Goal: Task Accomplishment & Management: Complete application form

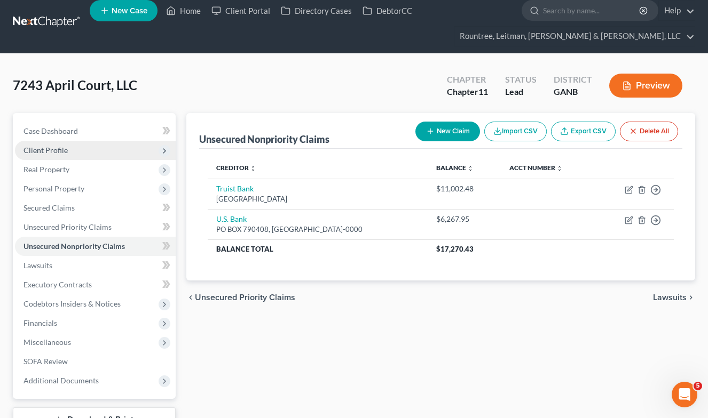
click at [59, 149] on span "Client Profile" at bounding box center [45, 150] width 44 height 9
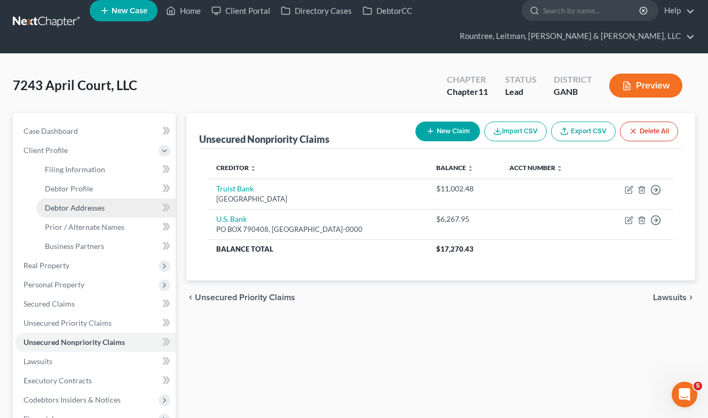
click at [80, 209] on span "Debtor Addresses" at bounding box center [75, 207] width 60 height 9
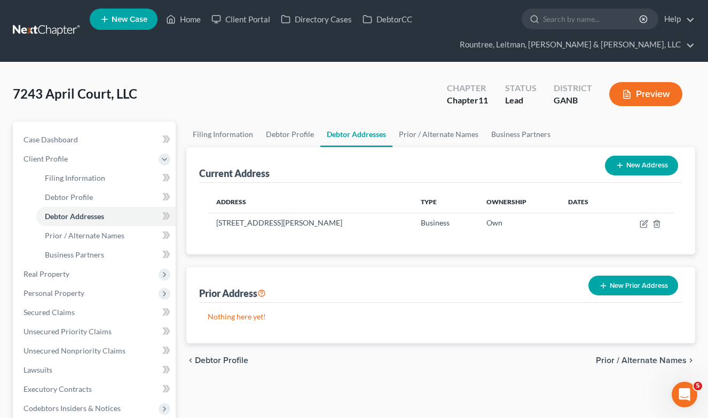
click at [638, 165] on button "New Address" at bounding box center [641, 166] width 73 height 20
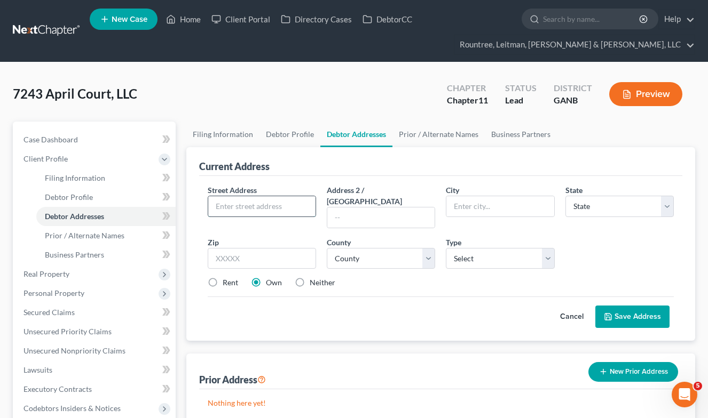
paste input "[STREET_ADDRESS]"
drag, startPoint x: 262, startPoint y: 205, endPoint x: 311, endPoint y: 206, distance: 49.6
click at [311, 206] on input "[STREET_ADDRESS]" at bounding box center [261, 206] width 107 height 20
type input "[STREET_ADDRESS]"
paste input "Suite 15 L"
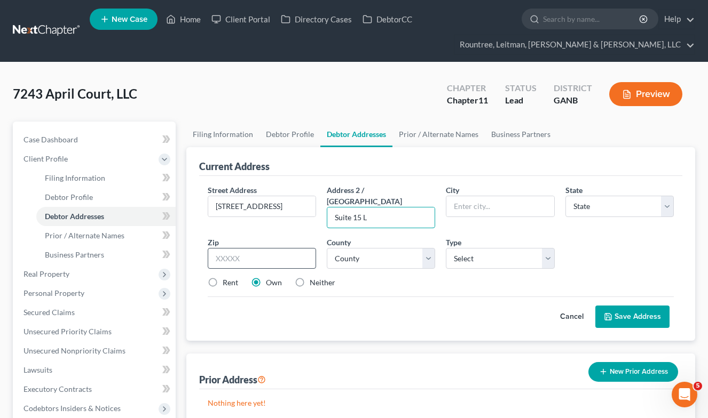
type input "Suite 15 L"
type input "10025"
type input "[US_STATE]"
select select "35"
click at [310, 278] on label "Neither" at bounding box center [323, 283] width 26 height 11
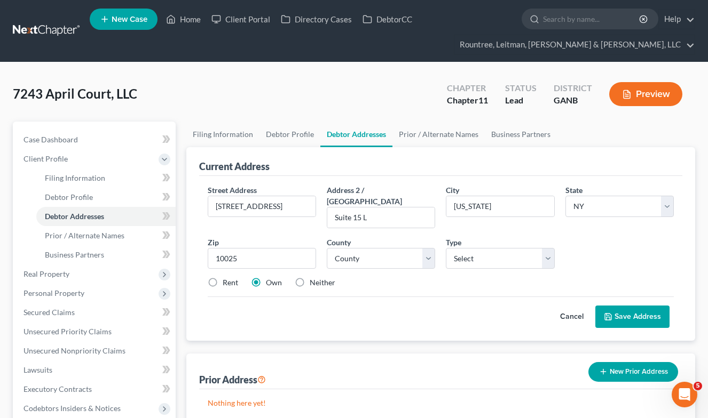
click at [314, 278] on input "Neither" at bounding box center [317, 281] width 7 height 7
radio input "true"
select select "1"
select select "30"
click at [477, 280] on div "Street Address * [STREET_ADDRESS] Address [STREET_ADDRESS] * [US_STATE][GEOGRAP…" at bounding box center [440, 241] width 477 height 113
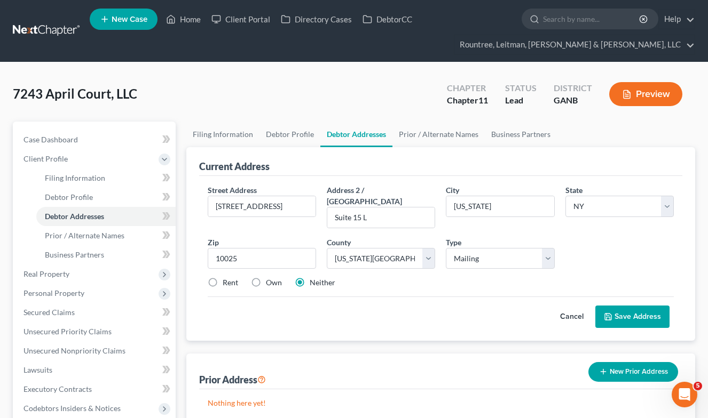
click at [619, 306] on button "Save Address" at bounding box center [632, 317] width 74 height 22
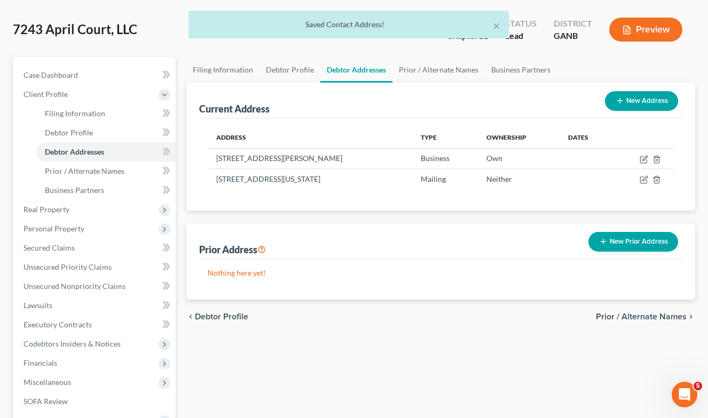
scroll to position [65, 0]
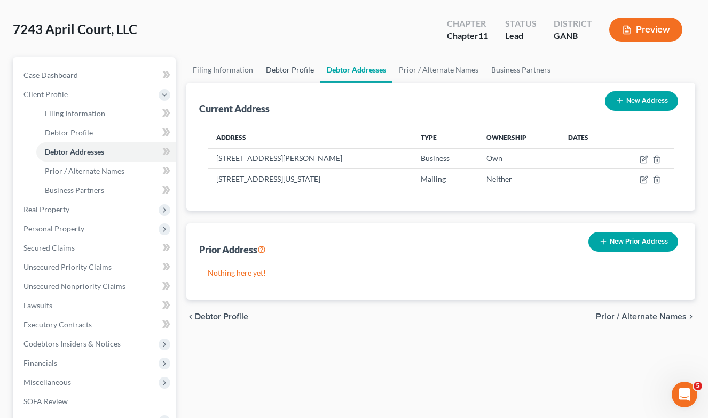
click at [278, 74] on link "Debtor Profile" at bounding box center [289, 70] width 61 height 26
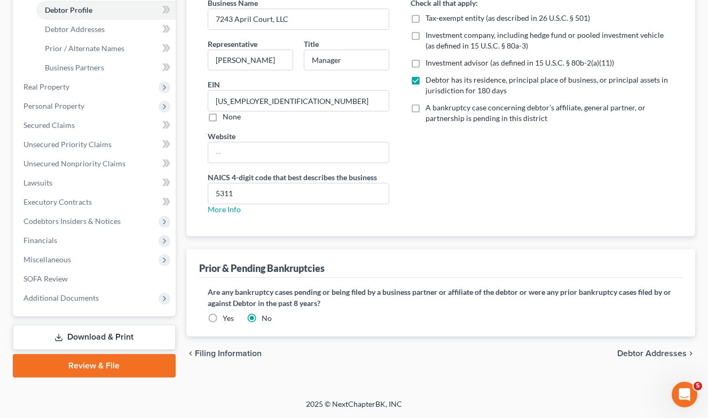
scroll to position [187, 0]
click at [102, 330] on link "Download & Print" at bounding box center [94, 337] width 163 height 25
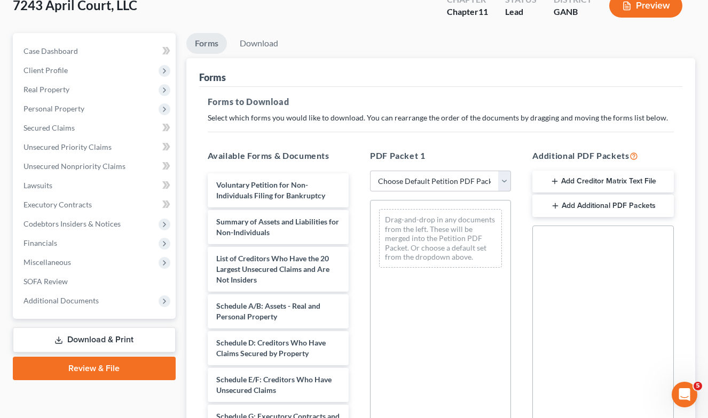
scroll to position [89, 0]
select select "11"
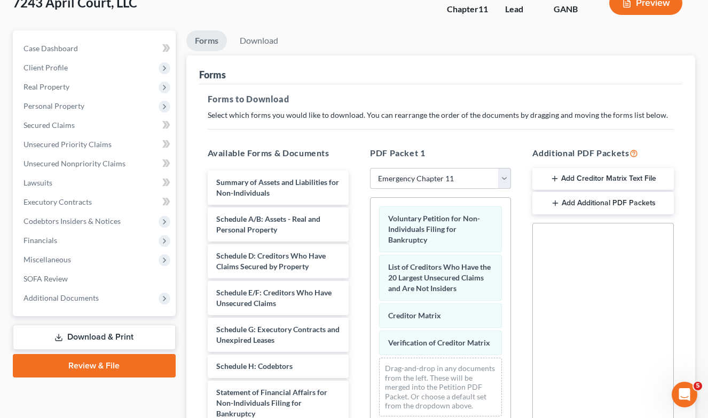
scroll to position [84, 0]
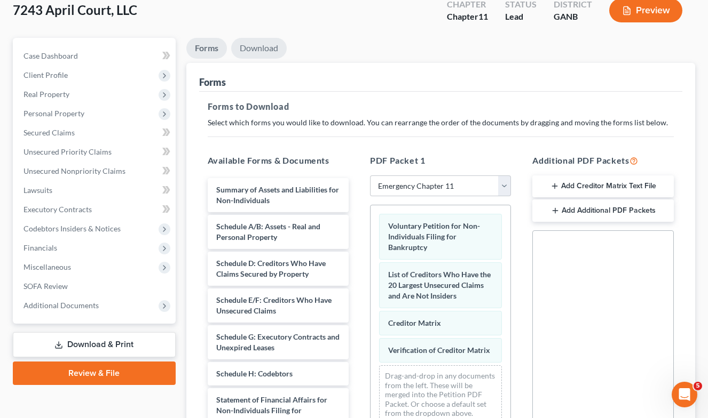
click at [264, 42] on link "Download" at bounding box center [259, 48] width 56 height 21
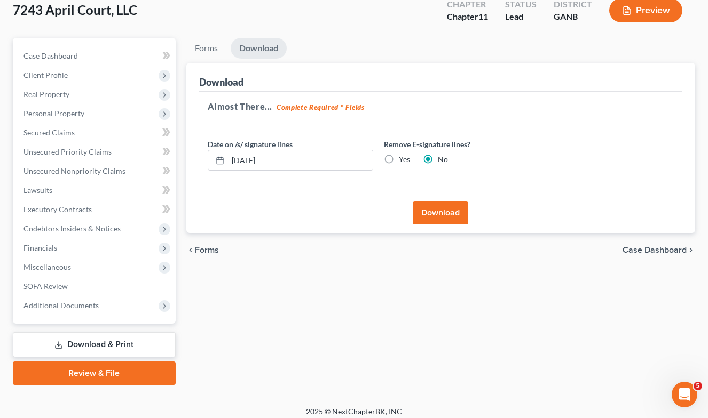
click at [451, 216] on button "Download" at bounding box center [441, 212] width 56 height 23
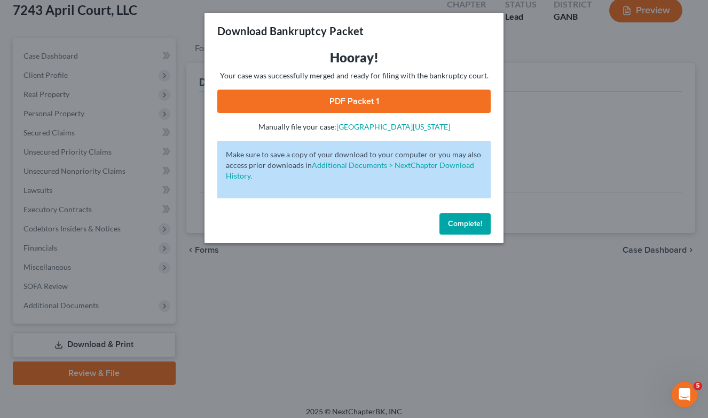
click at [352, 95] on link "PDF Packet 1" at bounding box center [353, 101] width 273 height 23
